Goal: Task Accomplishment & Management: Manage account settings

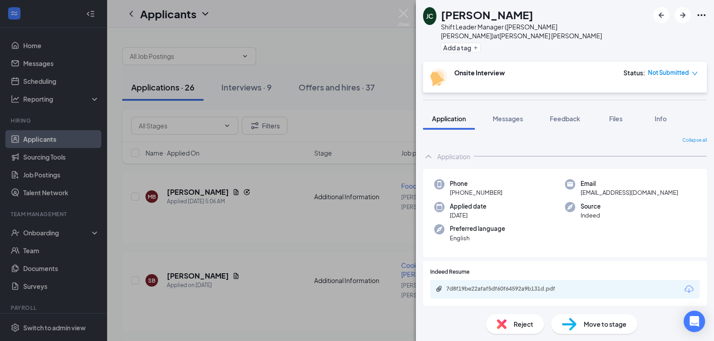
click at [695, 71] on icon "down" at bounding box center [695, 74] width 6 height 6
click at [634, 89] on icon "calendar" at bounding box center [631, 90] width 8 height 8
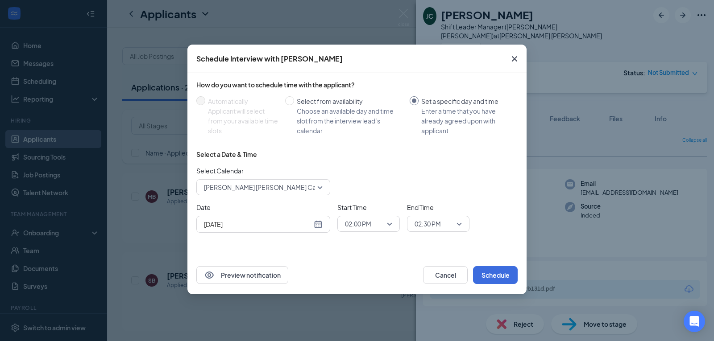
click at [316, 224] on div "[DATE]" at bounding box center [263, 225] width 119 height 10
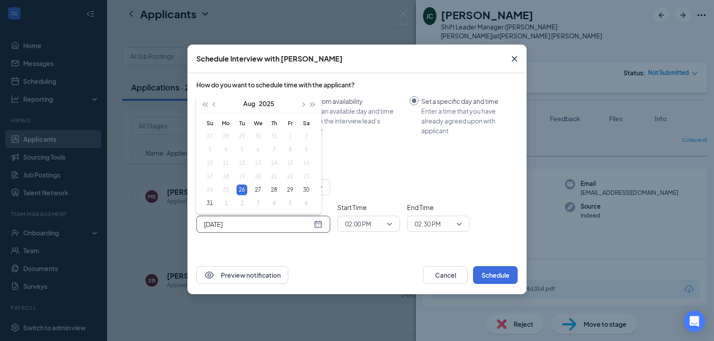
click at [224, 191] on table "Su Mo Tu We Th Fr Sa 27 28 29 30 31 1 2 3 4 5 6 7 8 9 10 11 12 13 14 15 16 17 1…" at bounding box center [258, 163] width 112 height 94
type input "[DATE]"
click at [353, 264] on div "Preview notification Cancel Schedule" at bounding box center [356, 275] width 339 height 38
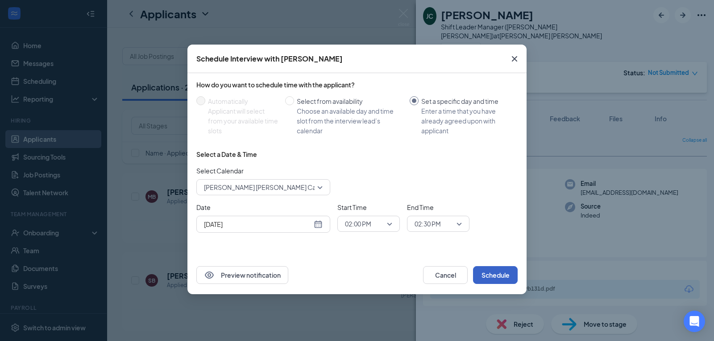
click at [498, 272] on button "Schedule" at bounding box center [495, 275] width 45 height 18
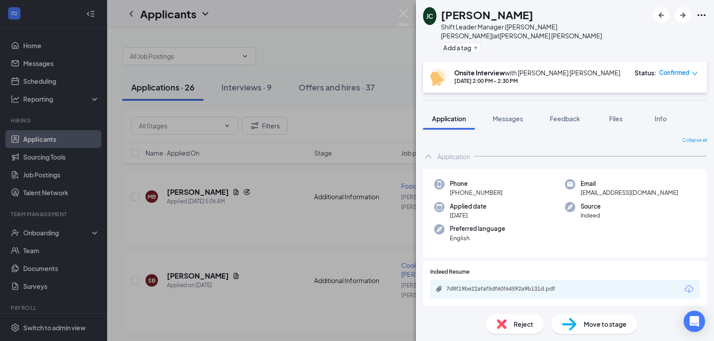
click at [359, 41] on div "[PERSON_NAME] [PERSON_NAME] Shift Leader Manager ([PERSON_NAME] [PERSON_NAME]) …" at bounding box center [357, 170] width 714 height 341
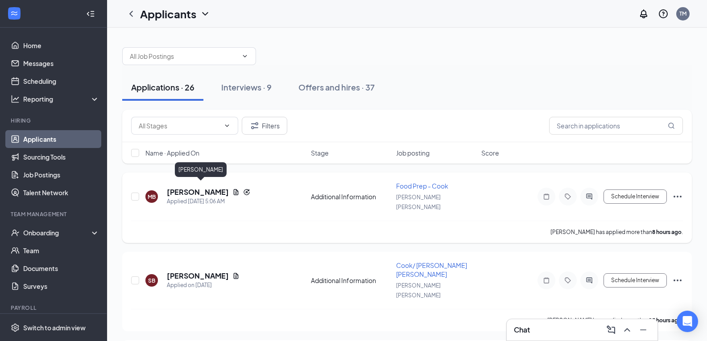
click at [216, 188] on h5 "[PERSON_NAME]" at bounding box center [198, 192] width 62 height 10
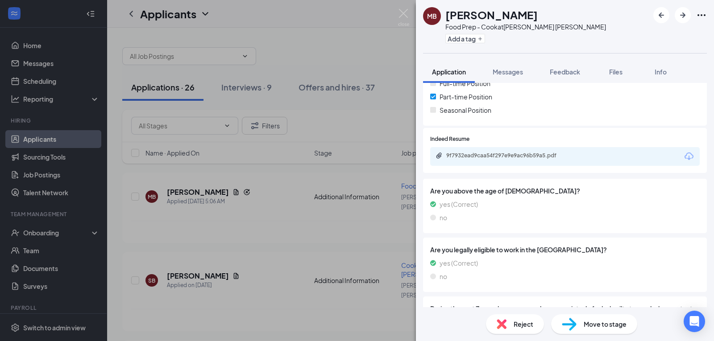
scroll to position [220, 0]
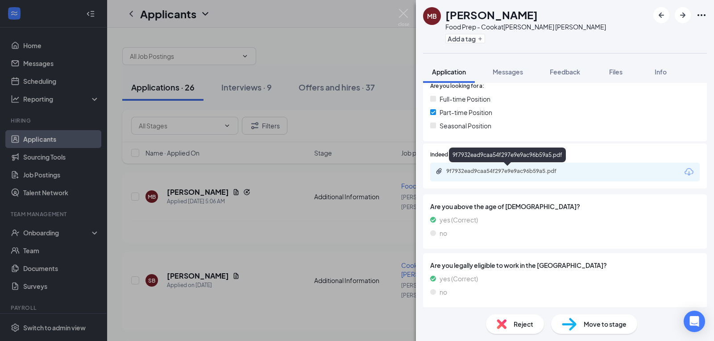
click at [473, 170] on div "9f7932ead9caa54f297e9e9ac96b59a5.pdf" at bounding box center [508, 171] width 125 height 7
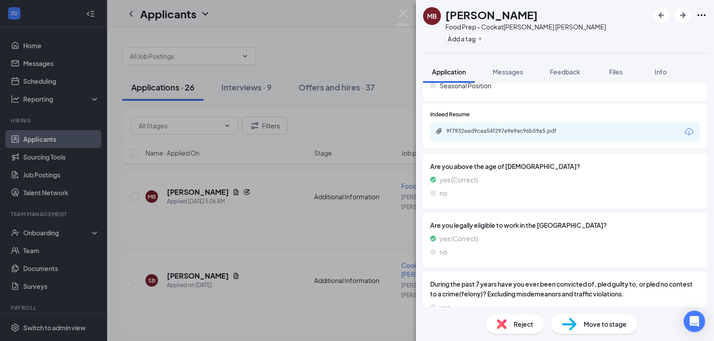
scroll to position [309, 0]
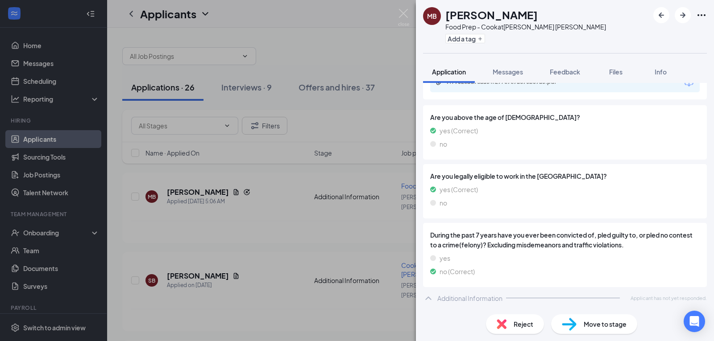
click at [182, 258] on div "MB MAR'[PERSON_NAME] Food Prep - Cook at [PERSON_NAME] [PERSON_NAME] Add a tag …" at bounding box center [357, 170] width 714 height 341
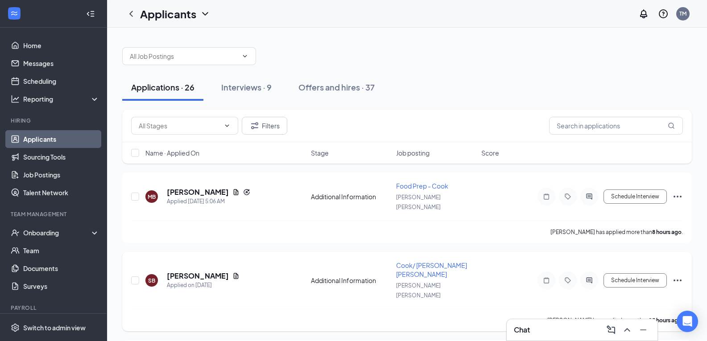
click at [415, 262] on span "Cook/ [PERSON_NAME] [PERSON_NAME]" at bounding box center [431, 270] width 71 height 17
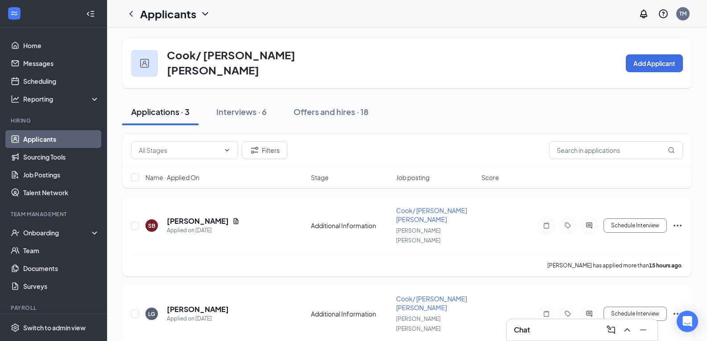
click at [407, 207] on span "Cook/ [PERSON_NAME] [PERSON_NAME]" at bounding box center [431, 215] width 71 height 17
click at [178, 216] on h5 "[PERSON_NAME]" at bounding box center [198, 221] width 62 height 10
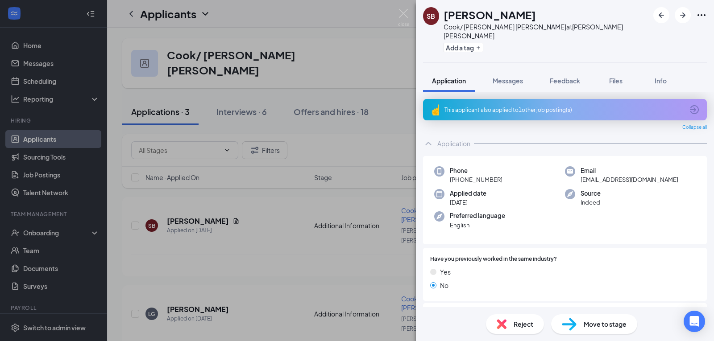
click at [497, 106] on div "This applicant also applied to 1 other job posting(s)" at bounding box center [563, 110] width 239 height 8
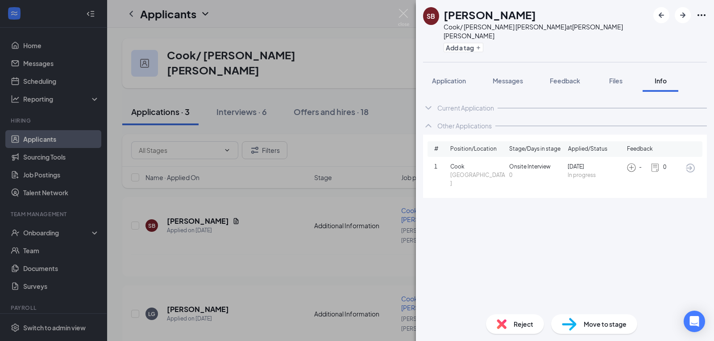
click at [352, 29] on div "SB [PERSON_NAME] Cook/ [PERSON_NAME] [PERSON_NAME] at [PERSON_NAME] [PERSON_NAM…" at bounding box center [357, 170] width 714 height 341
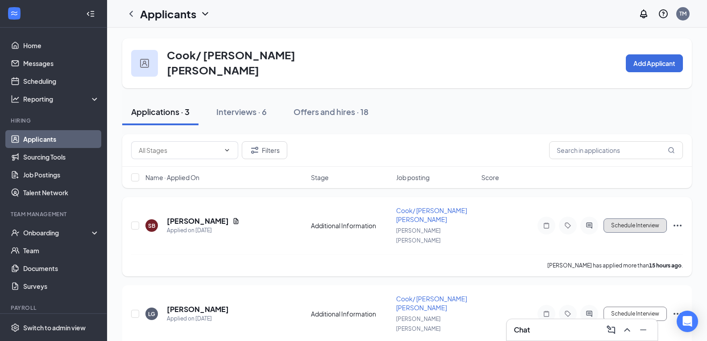
click at [616, 219] on button "Schedule Interview" at bounding box center [635, 226] width 63 height 14
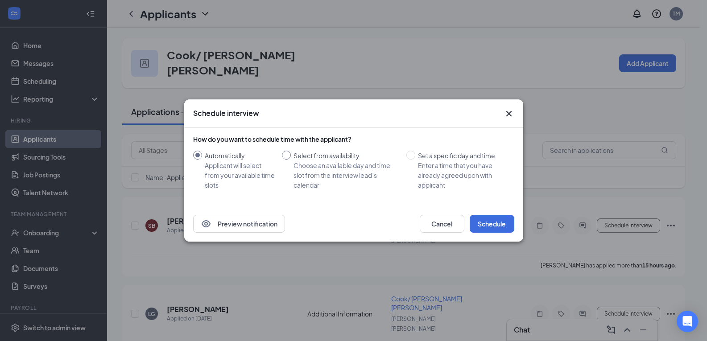
click at [285, 154] on input "Select from availability Choose an available day and time slot from the intervi…" at bounding box center [286, 155] width 9 height 9
radio input "true"
radio input "false"
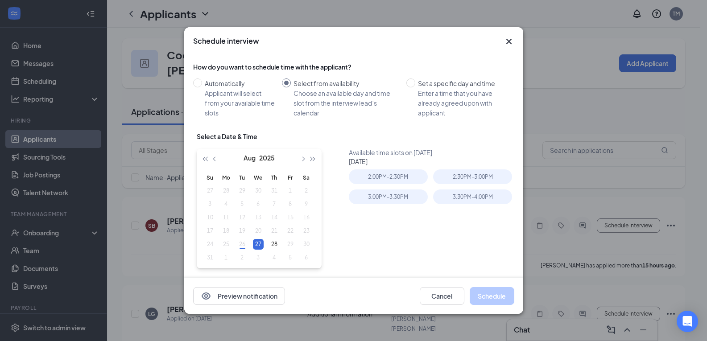
click at [241, 245] on table "Su Mo Tu We Th Fr Sa 27 28 29 30 31 1 2 3 4 5 6 7 8 9 10 11 12 13 14 15 16 17 1…" at bounding box center [258, 218] width 112 height 94
type input "[DATE]"
click at [390, 178] on div "2:00PM - 2:30PM" at bounding box center [388, 177] width 79 height 15
click at [493, 295] on button "Schedule" at bounding box center [492, 296] width 45 height 18
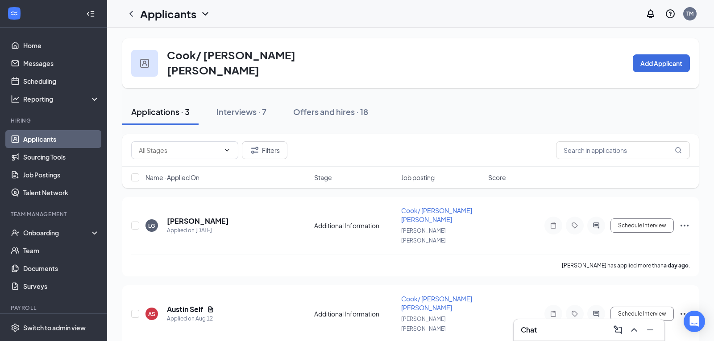
click at [557, 75] on div "Cook/ [PERSON_NAME] [PERSON_NAME] Add Applicant" at bounding box center [410, 63] width 577 height 50
click at [199, 216] on h5 "[PERSON_NAME]" at bounding box center [198, 221] width 62 height 10
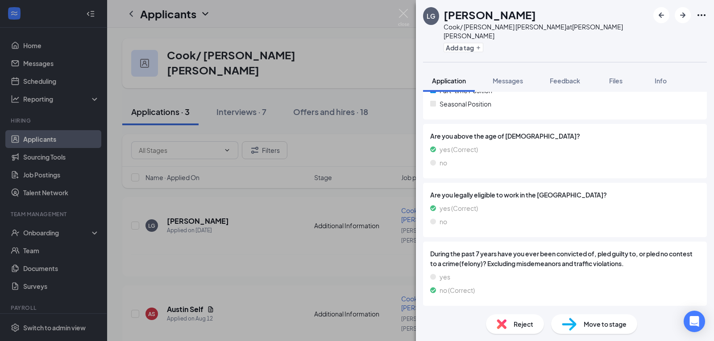
scroll to position [260, 0]
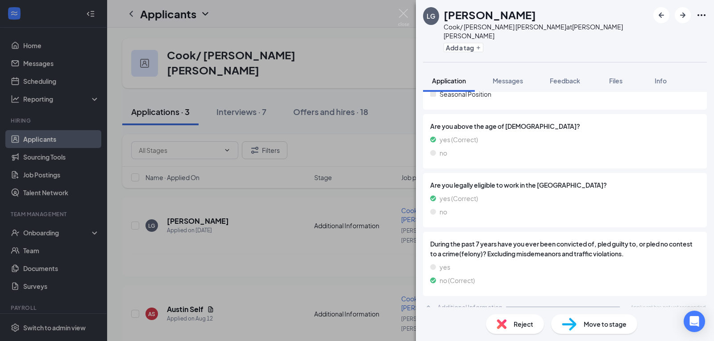
click at [337, 42] on div "LG [PERSON_NAME]/ [PERSON_NAME] [PERSON_NAME] at [PERSON_NAME] [PERSON_NAME] Ad…" at bounding box center [357, 170] width 714 height 341
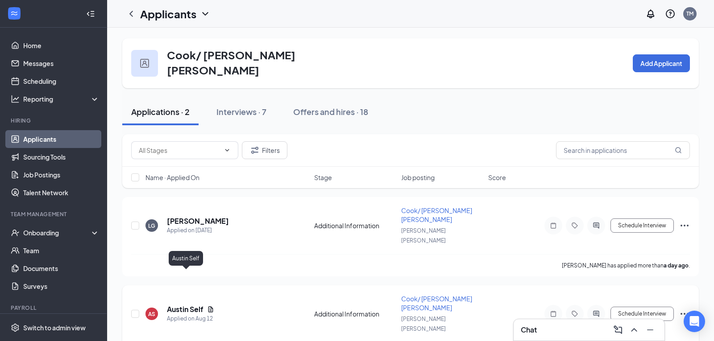
click at [183, 305] on h5 "Austin Self" at bounding box center [185, 310] width 37 height 10
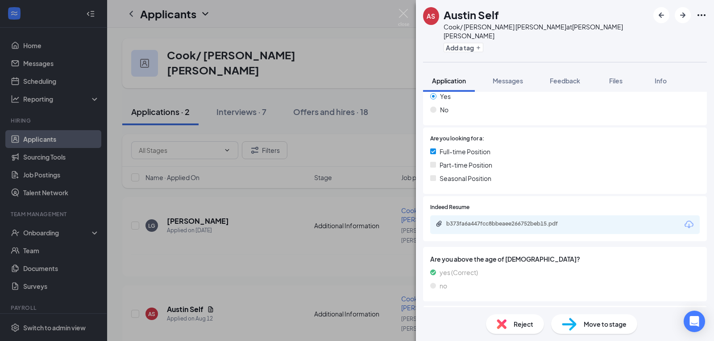
scroll to position [150, 0]
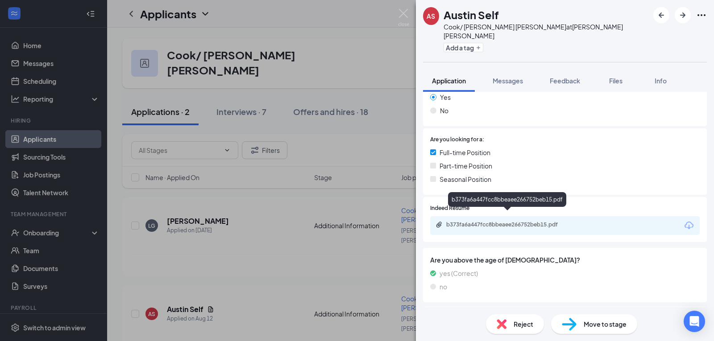
click at [491, 221] on div "b373fa6a447fcc8bbeaee266752beb15.pdf" at bounding box center [508, 224] width 125 height 7
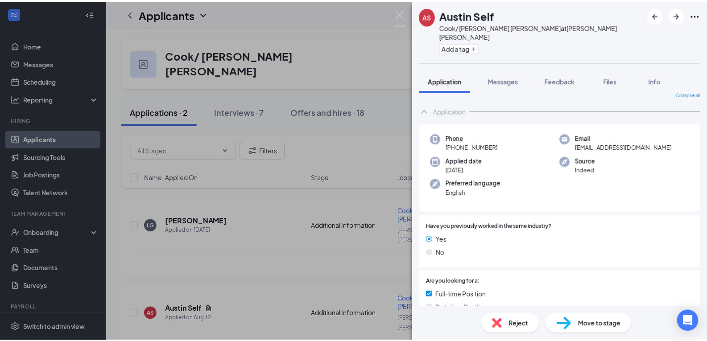
scroll to position [0, 0]
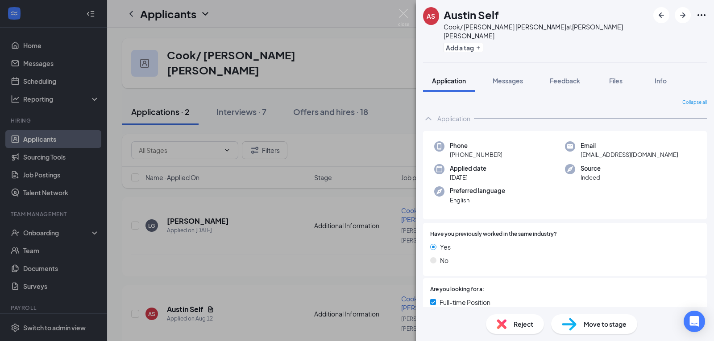
click at [399, 12] on img at bounding box center [403, 17] width 11 height 17
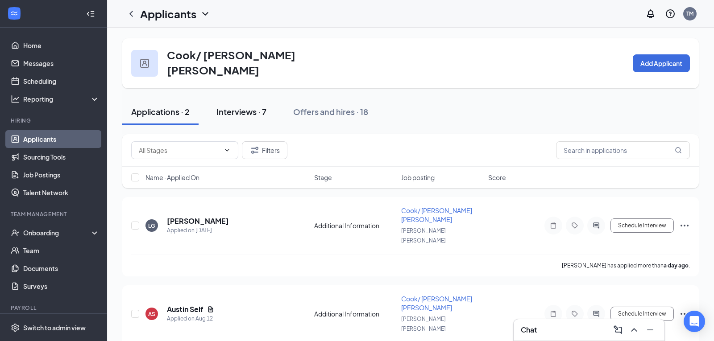
click at [218, 108] on div "Interviews · 7" at bounding box center [241, 111] width 50 height 11
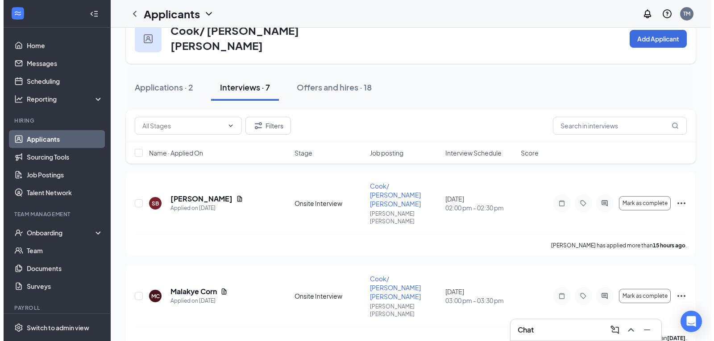
scroll to position [45, 0]
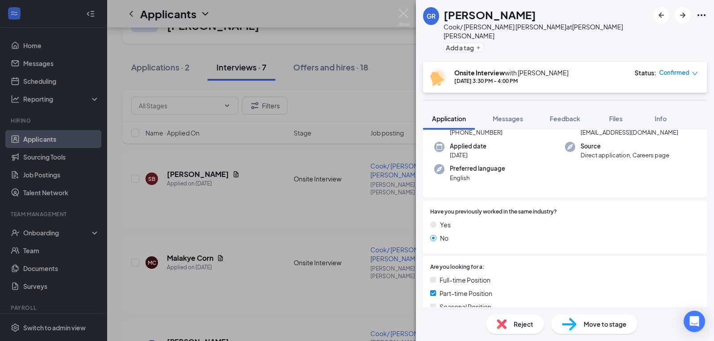
scroll to position [64, 0]
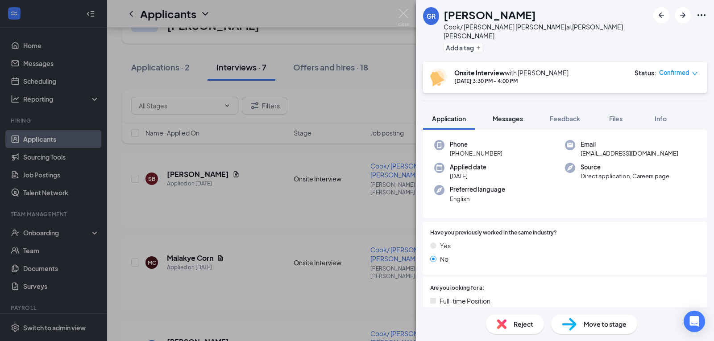
click at [511, 115] on span "Messages" at bounding box center [508, 119] width 30 height 8
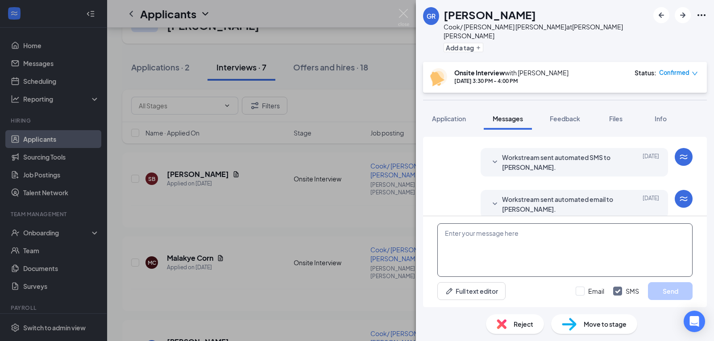
scroll to position [328, 0]
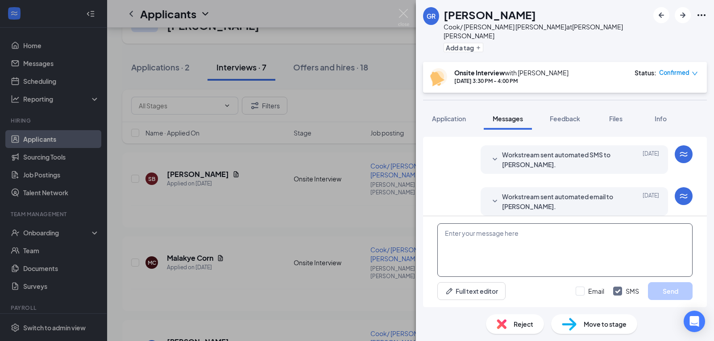
click at [469, 241] on textarea at bounding box center [564, 251] width 255 height 54
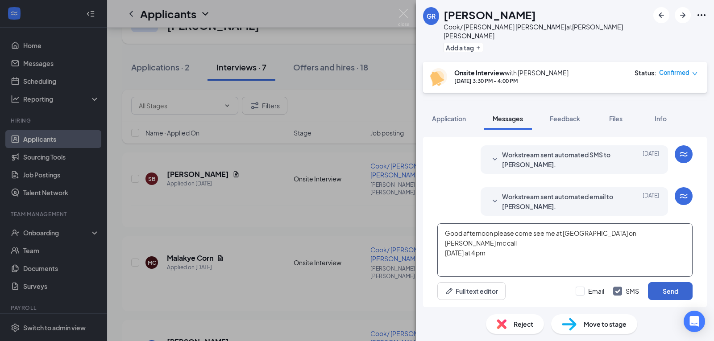
type textarea "Good afternoon please come see me at [GEOGRAPHIC_DATA] on [PERSON_NAME] mc call…"
click at [680, 289] on button "Send" at bounding box center [670, 291] width 45 height 18
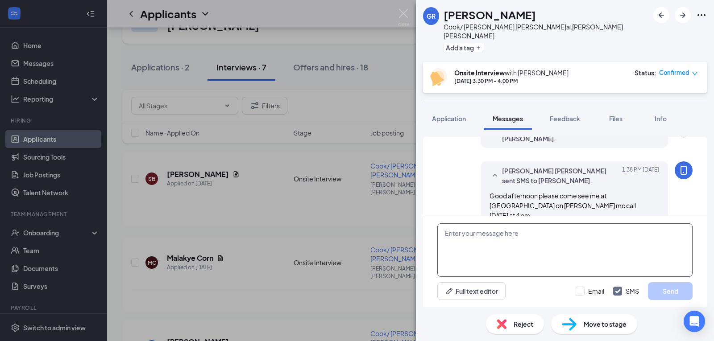
scroll to position [405, 0]
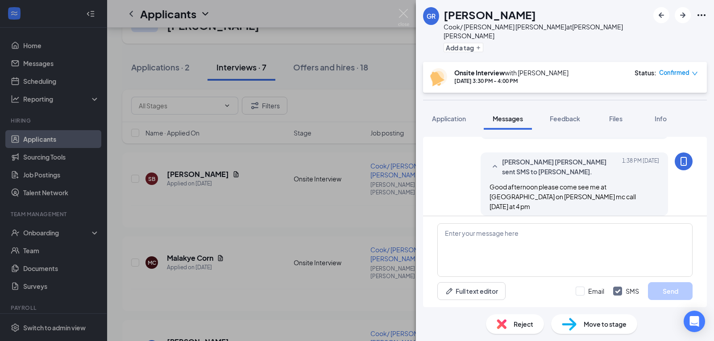
click at [204, 163] on div "GR [PERSON_NAME]/ [PERSON_NAME] [PERSON_NAME] at [PERSON_NAME] [PERSON_NAME] Ad…" at bounding box center [357, 170] width 714 height 341
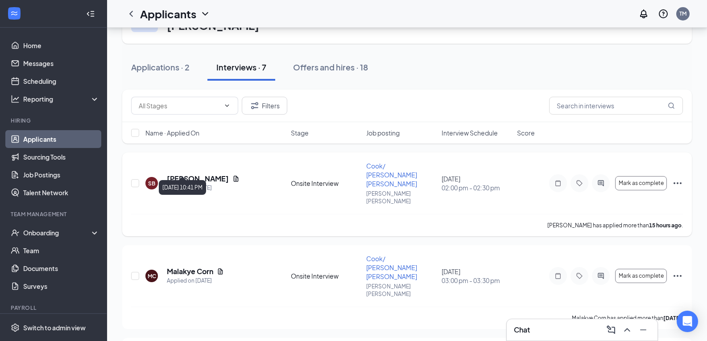
click at [185, 184] on div "Applied on [DATE]" at bounding box center [203, 188] width 73 height 9
click at [149, 180] on div "SB" at bounding box center [151, 184] width 7 height 8
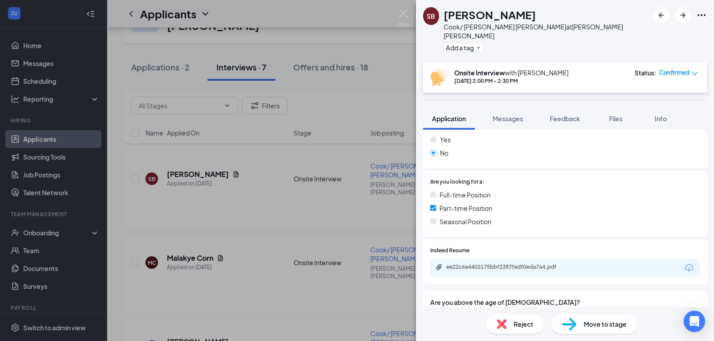
scroll to position [179, 0]
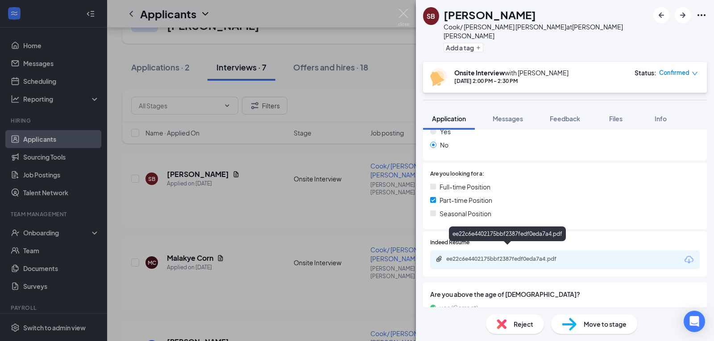
click at [475, 256] on div "ee22c6e4402175bbf2387fedf0eda7a4.pdf" at bounding box center [508, 259] width 125 height 7
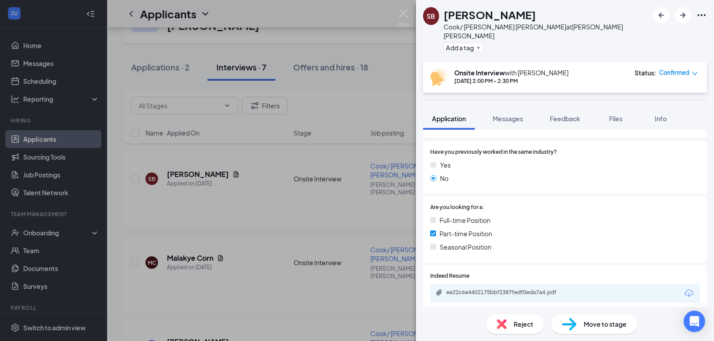
scroll to position [124, 0]
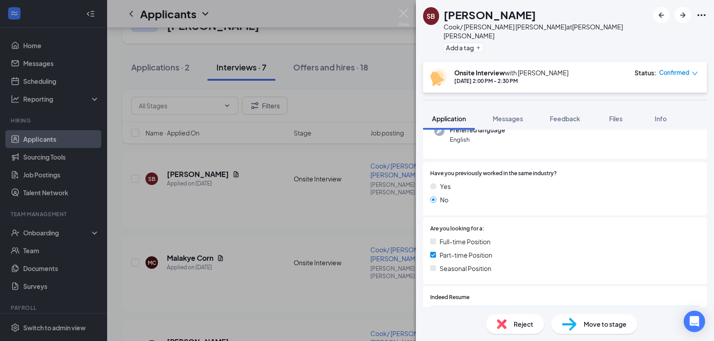
click at [325, 28] on div "SB [PERSON_NAME] [PERSON_NAME]/ [PERSON_NAME] [PERSON_NAME] at [PERSON_NAME] [P…" at bounding box center [357, 170] width 714 height 341
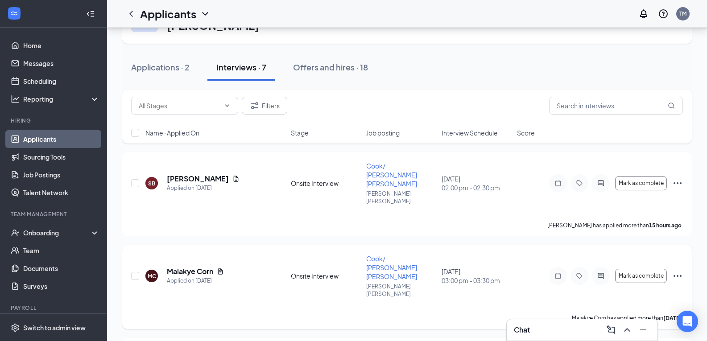
click at [152, 273] on div "MC" at bounding box center [152, 277] width 8 height 8
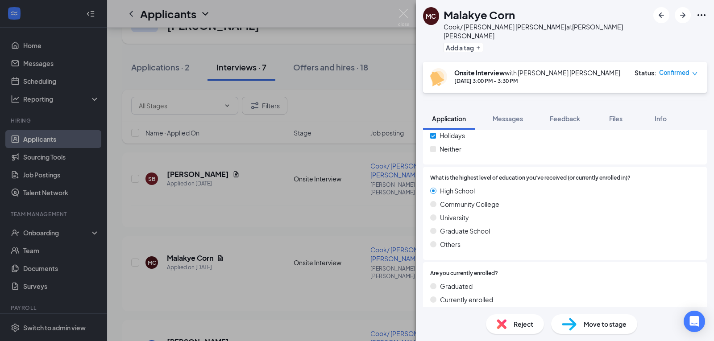
scroll to position [713, 0]
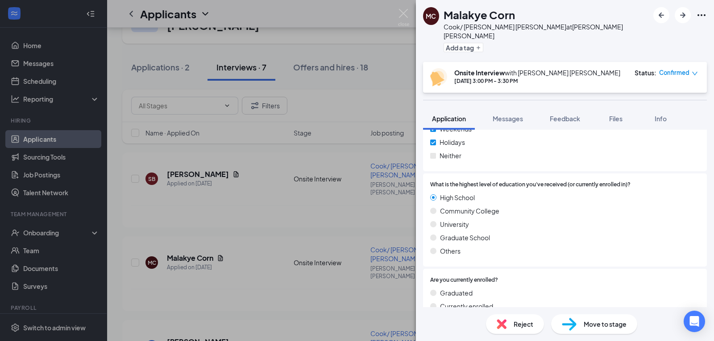
click at [398, 54] on div "MC [PERSON_NAME]/ [PERSON_NAME] [PERSON_NAME] at [PERSON_NAME] [PERSON_NAME] Ad…" at bounding box center [357, 170] width 714 height 341
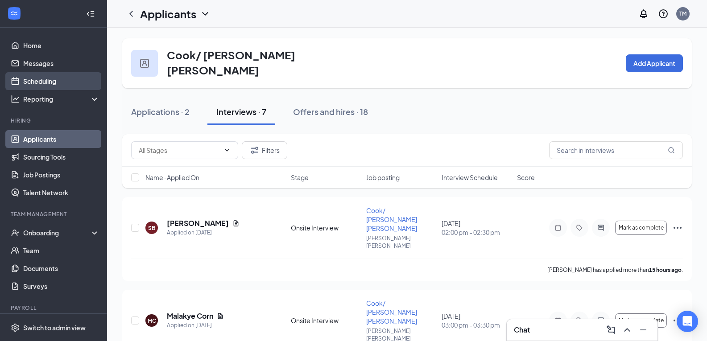
click at [41, 81] on link "Scheduling" at bounding box center [61, 81] width 76 height 18
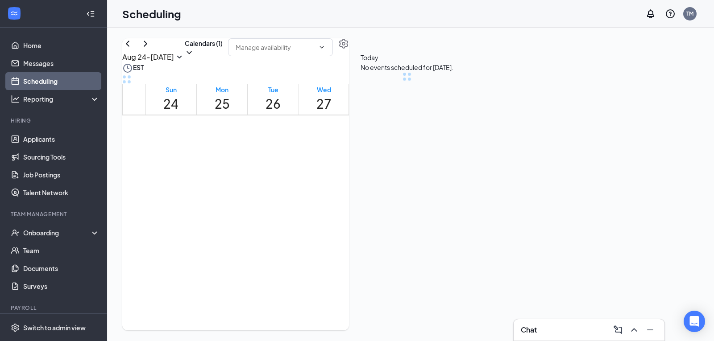
scroll to position [439, 0]
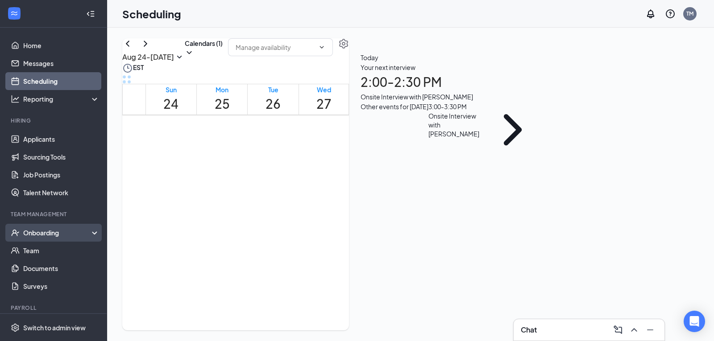
click at [45, 231] on div "Onboarding" at bounding box center [57, 232] width 69 height 9
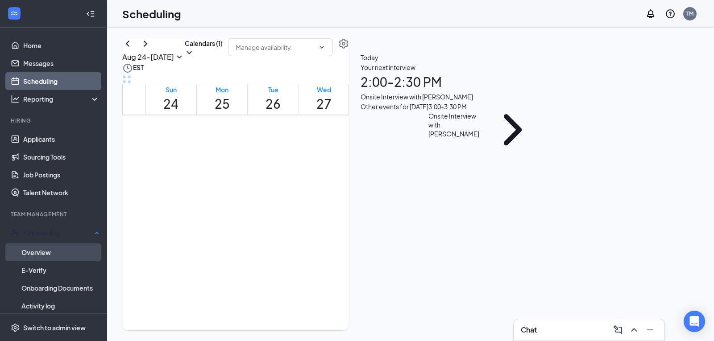
click at [52, 256] on link "Overview" at bounding box center [60, 253] width 78 height 18
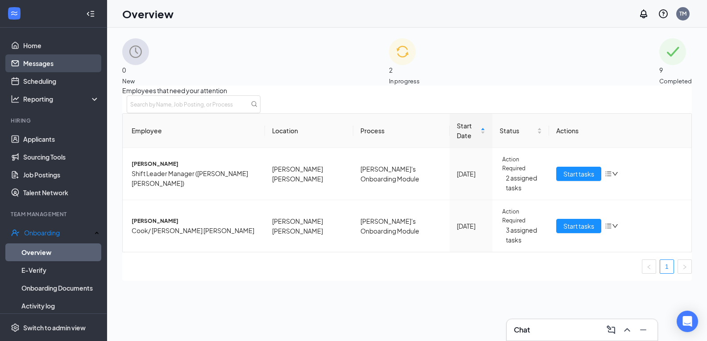
click at [39, 62] on link "Messages" at bounding box center [61, 63] width 76 height 18
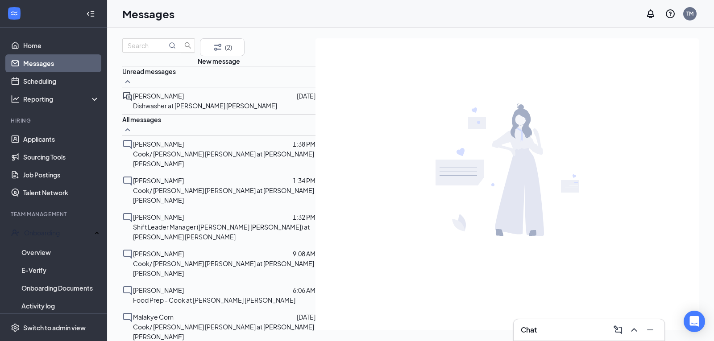
scroll to position [45, 0]
click at [172, 212] on div "[PERSON_NAME]" at bounding box center [158, 217] width 51 height 10
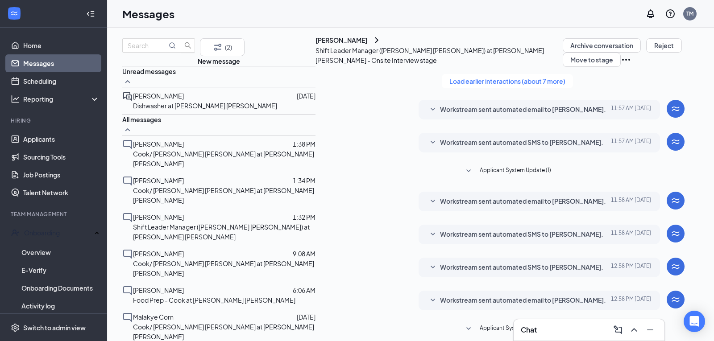
scroll to position [192, 0]
click at [312, 54] on div "JC" at bounding box center [315, 50] width 7 height 9
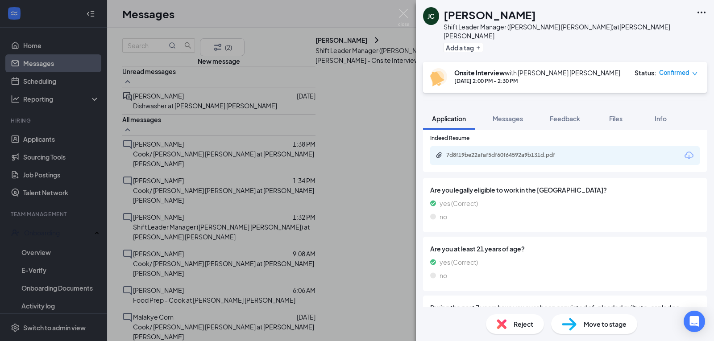
scroll to position [216, 0]
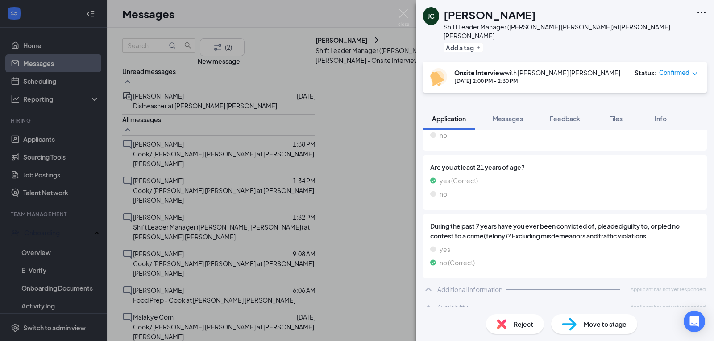
click at [693, 71] on icon "down" at bounding box center [695, 74] width 6 height 6
click at [651, 41] on div "[PERSON_NAME] [PERSON_NAME] Shift Leader Manager ([PERSON_NAME] [PERSON_NAME]) …" at bounding box center [565, 31] width 298 height 62
click at [606, 322] on span "Move to stage" at bounding box center [605, 325] width 43 height 10
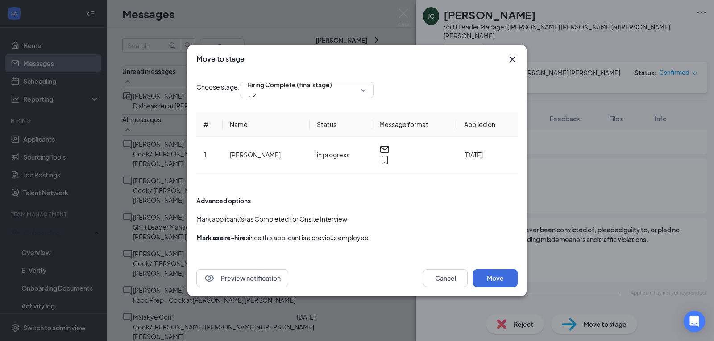
click at [196, 214] on button "button" at bounding box center [196, 219] width 0 height 10
click at [492, 275] on button "Move" at bounding box center [495, 279] width 45 height 18
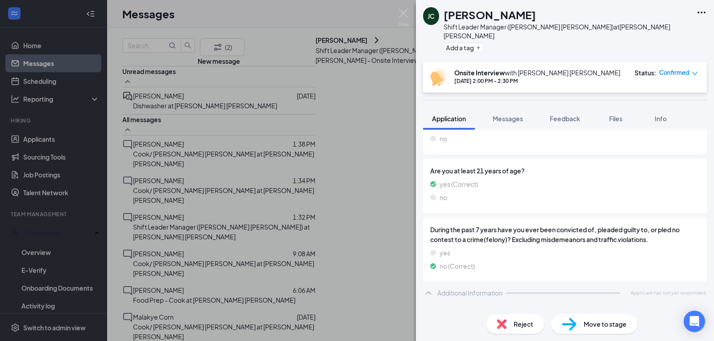
click at [392, 16] on div "[PERSON_NAME] [PERSON_NAME] Shift Leader Manager ([PERSON_NAME] [PERSON_NAME]) …" at bounding box center [357, 170] width 714 height 341
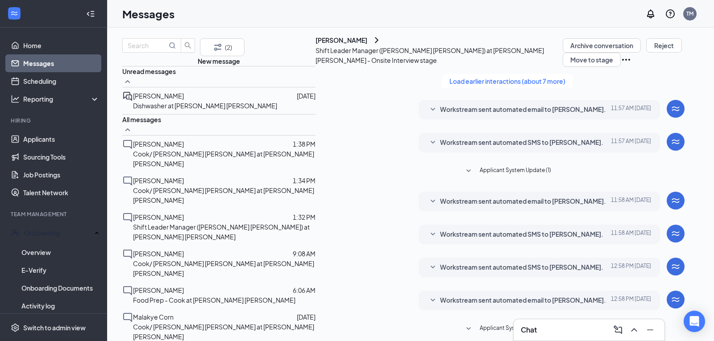
scroll to position [58, 0]
click at [631, 57] on icon "Ellipses" at bounding box center [626, 59] width 11 height 11
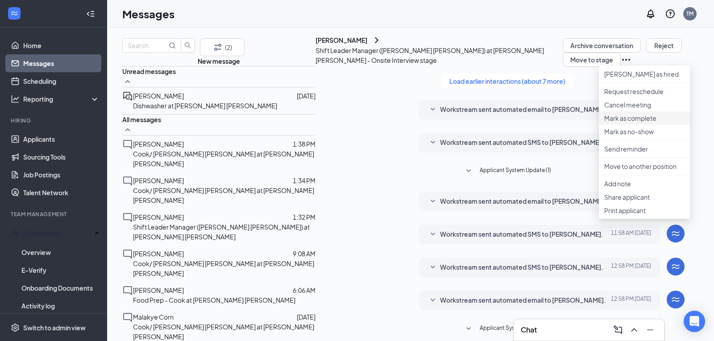
click at [643, 123] on p "Mark as complete" at bounding box center [644, 118] width 80 height 9
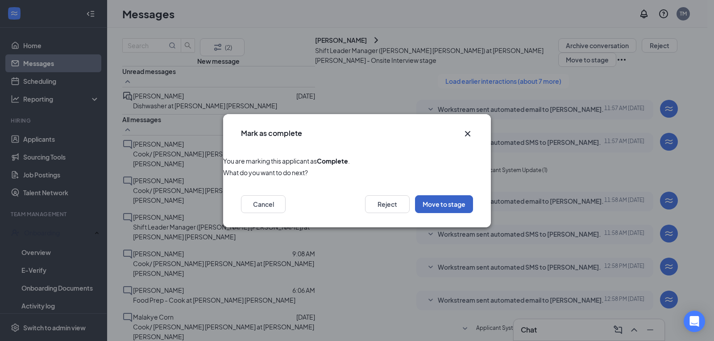
click at [445, 202] on button "Move to stage" at bounding box center [444, 204] width 58 height 18
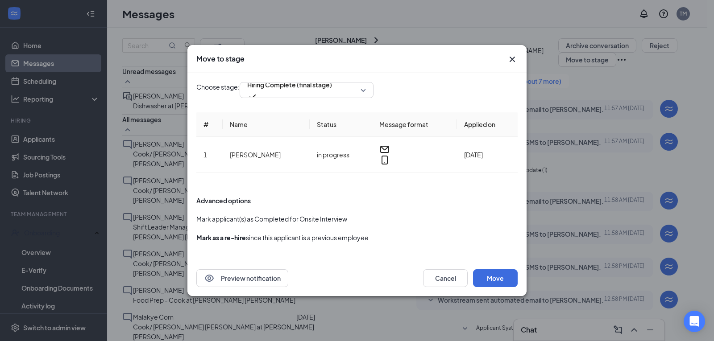
click at [196, 214] on button "button" at bounding box center [196, 219] width 0 height 10
click at [235, 272] on button "Preview notification" at bounding box center [242, 279] width 92 height 18
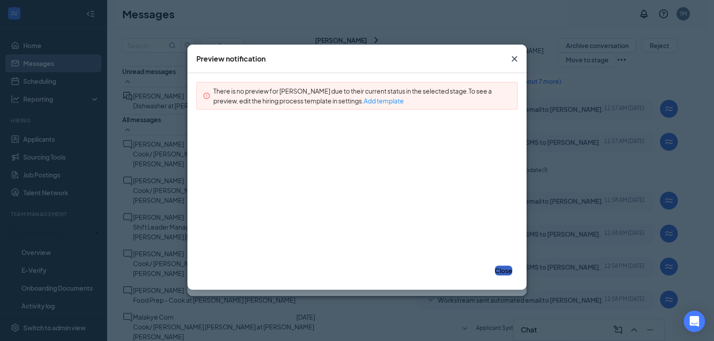
click at [502, 271] on button "Close" at bounding box center [503, 271] width 17 height 10
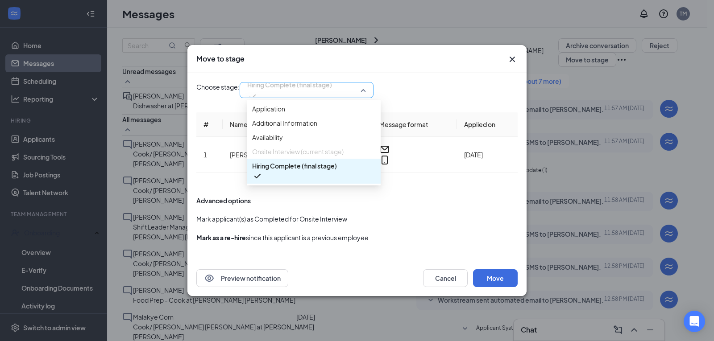
click at [366, 93] on span "Hiring Complete (final stage)" at bounding box center [306, 89] width 119 height 13
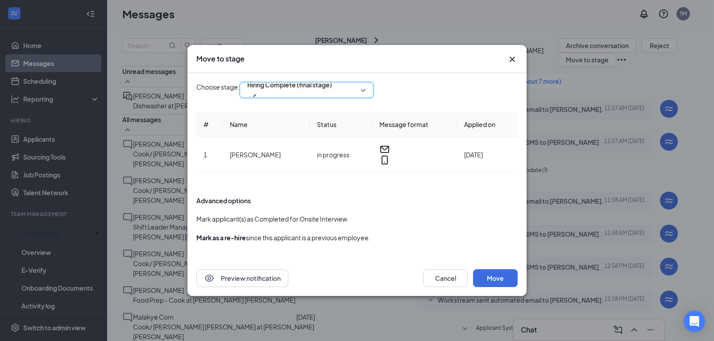
click at [366, 93] on span "Hiring Complete (final stage)" at bounding box center [306, 89] width 119 height 13
click at [492, 271] on button "Move" at bounding box center [495, 279] width 45 height 18
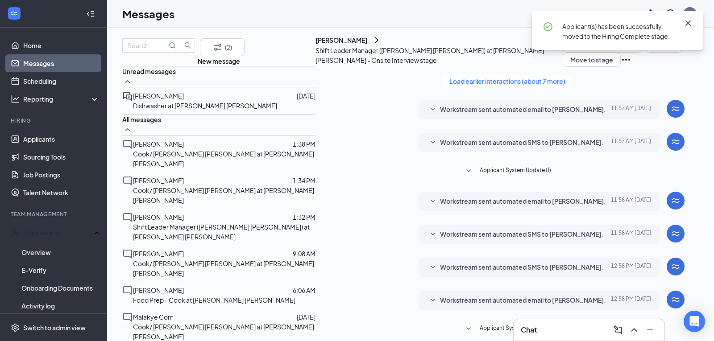
click at [686, 20] on icon "Cross" at bounding box center [688, 23] width 11 height 11
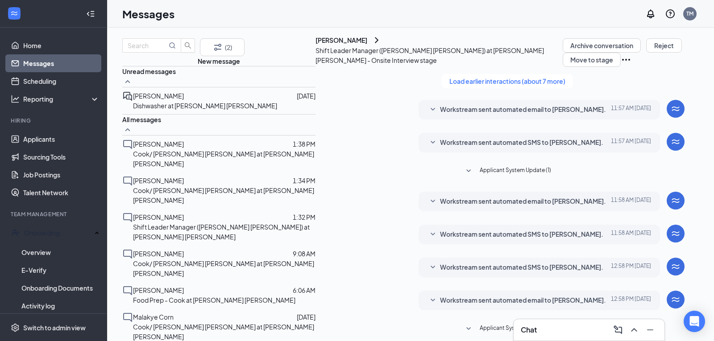
scroll to position [0, 0]
click at [177, 100] on span "[PERSON_NAME]" at bounding box center [158, 96] width 51 height 8
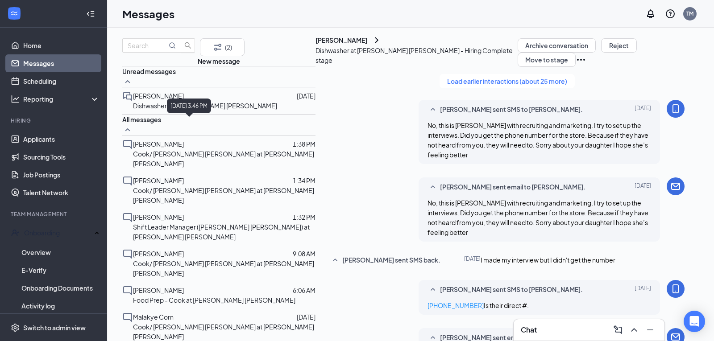
drag, startPoint x: 219, startPoint y: 122, endPoint x: 418, endPoint y: 271, distance: 249.3
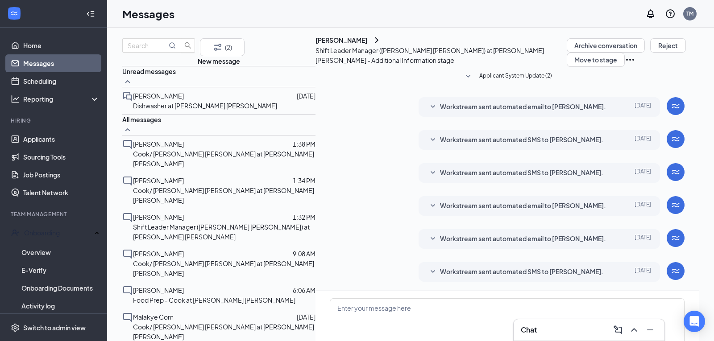
checkbox input "true"
